Goal: Information Seeking & Learning: Learn about a topic

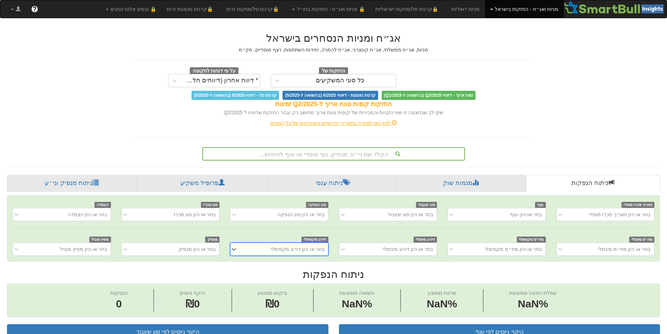
scroll to position [0, 5]
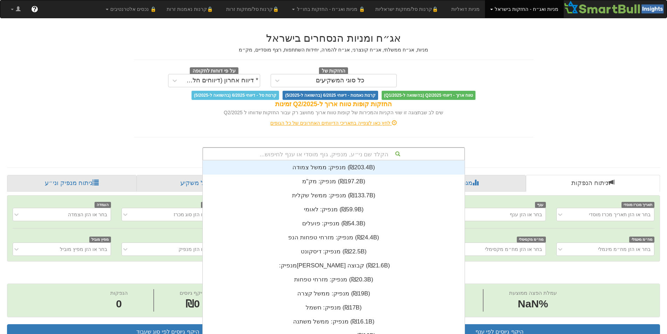
click at [390, 155] on div "הקלד שם ני״ע, מנפיק, גוף מוסדי או ענף לחיפוש..." at bounding box center [333, 154] width 261 height 12
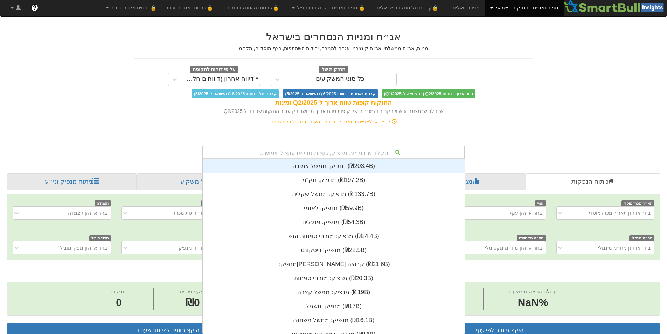
scroll to position [174, 0]
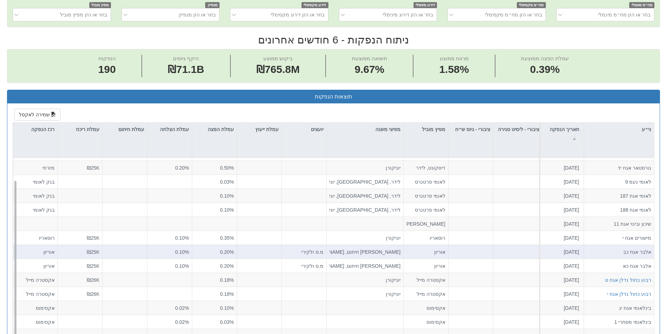
scroll to position [304, 0]
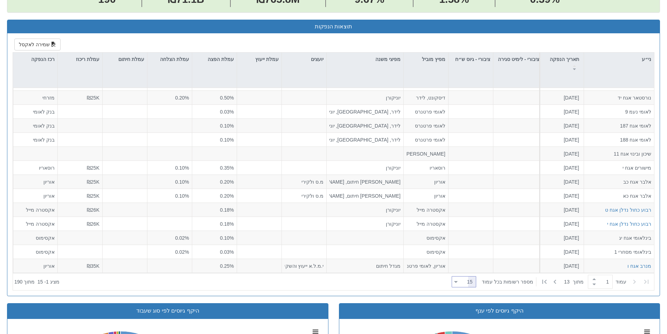
click at [458, 283] on div at bounding box center [456, 281] width 4 height 9
click at [472, 259] on div "50" at bounding box center [466, 258] width 25 height 11
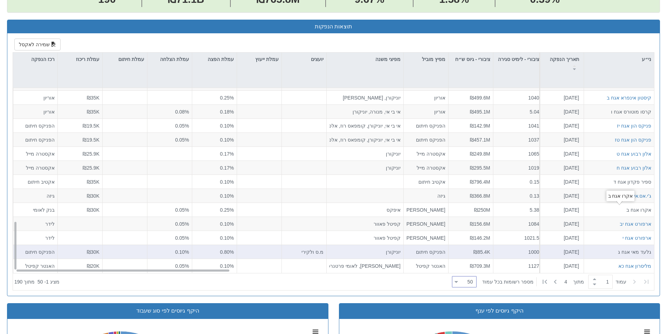
scroll to position [339, 0]
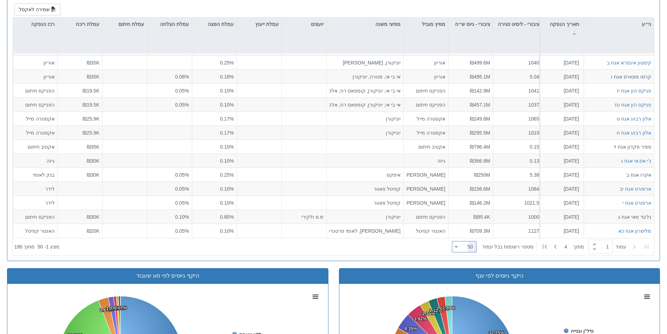
click at [458, 248] on div at bounding box center [456, 246] width 4 height 9
click at [470, 326] on div "100" at bounding box center [469, 326] width 25 height 11
type input "100"
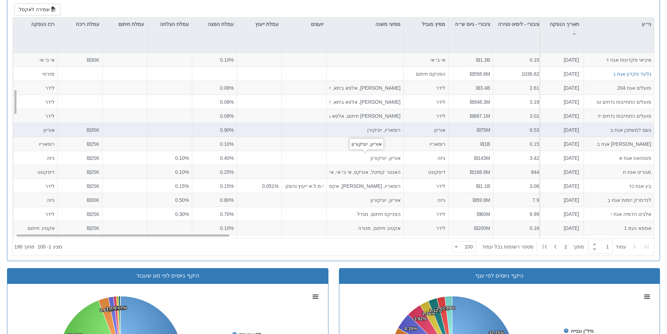
scroll to position [210, 0]
